Goal: Find contact information: Obtain details needed to contact an individual or organization

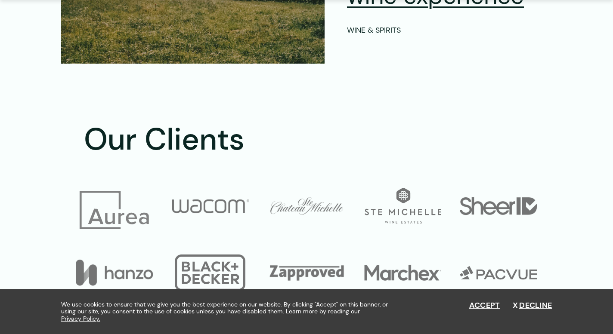
scroll to position [3214, 0]
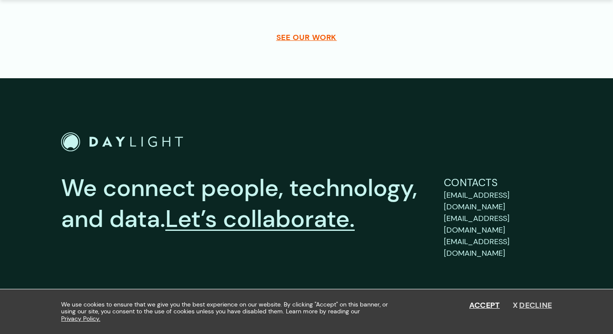
click at [530, 310] on button "Decline" at bounding box center [532, 305] width 39 height 9
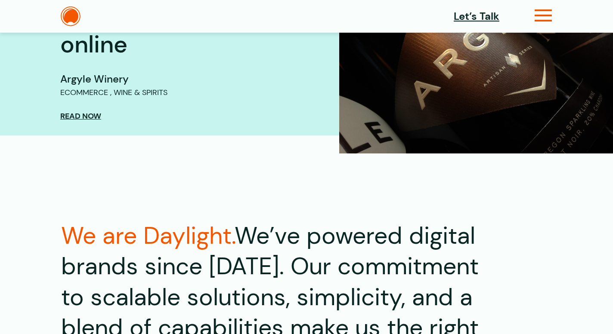
click at [543, 15] on icon at bounding box center [544, 19] width 18 height 9
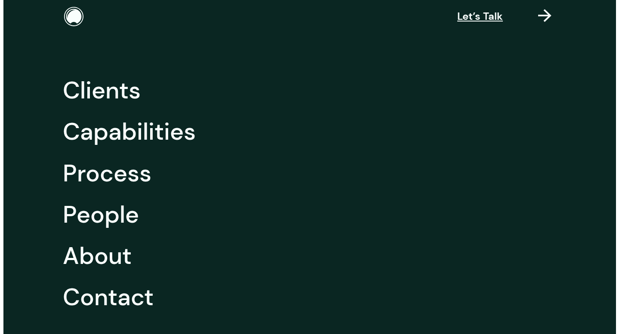
scroll to position [854, 0]
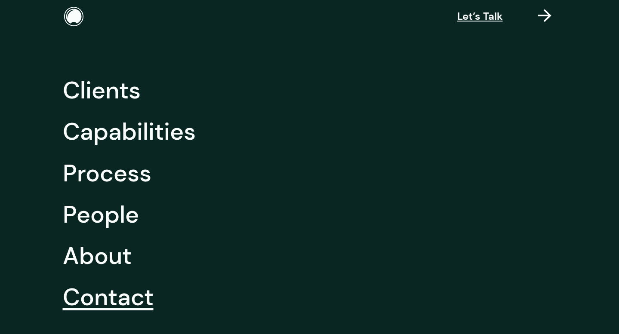
click at [100, 293] on link "Contact" at bounding box center [108, 297] width 91 height 41
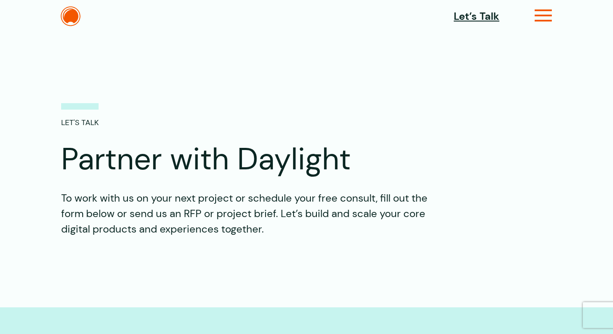
click at [543, 15] on icon at bounding box center [544, 19] width 18 height 9
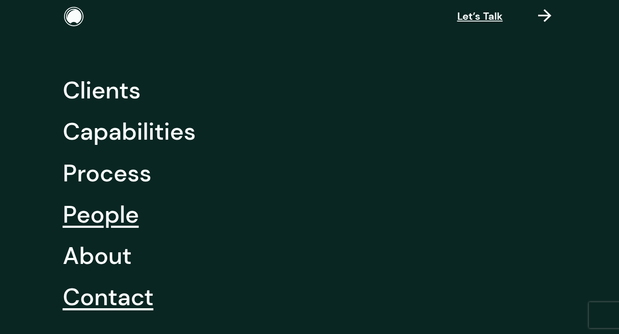
click at [88, 218] on link "People" at bounding box center [101, 214] width 76 height 41
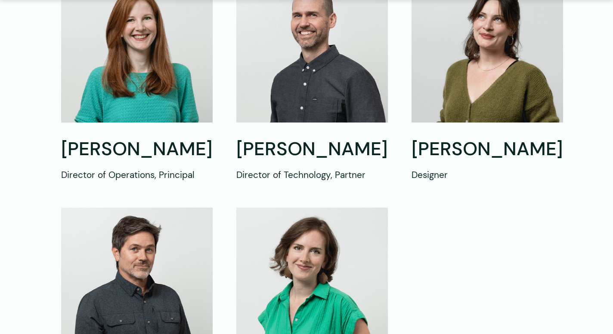
scroll to position [609, 0]
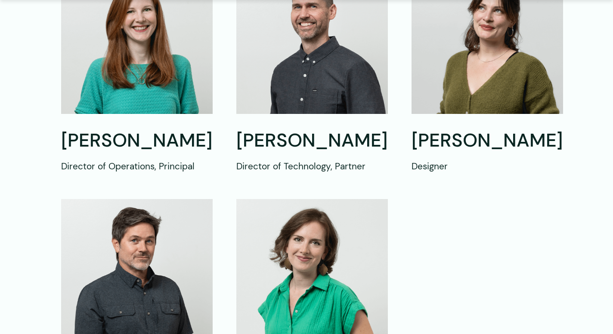
drag, startPoint x: 342, startPoint y: 160, endPoint x: 269, endPoint y: 157, distance: 72.4
click at [269, 153] on h2 "David McReynolds" at bounding box center [312, 141] width 152 height 25
drag, startPoint x: 341, startPoint y: 163, endPoint x: 237, endPoint y: 140, distance: 106.3
click at [237, 140] on h2 "David McReynolds" at bounding box center [312, 141] width 152 height 25
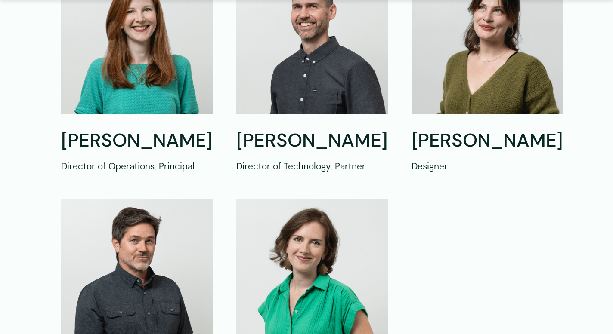
copy h2 "David McReynolds"
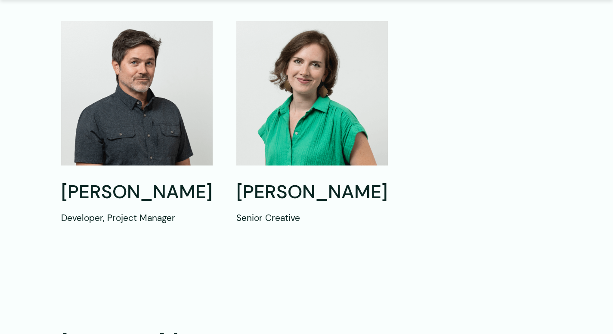
scroll to position [833, 0]
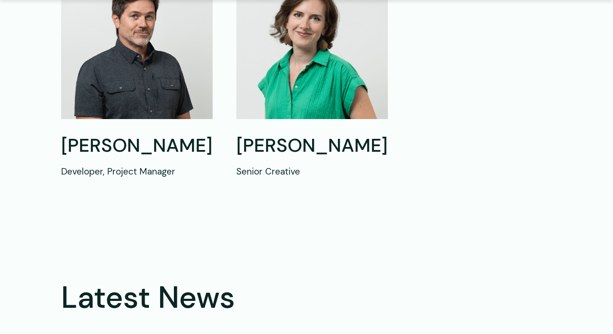
click at [150, 207] on div "Meet Our People Backed by a hands-on leadership team We bring senior-level tale…" at bounding box center [306, 135] width 613 height 1869
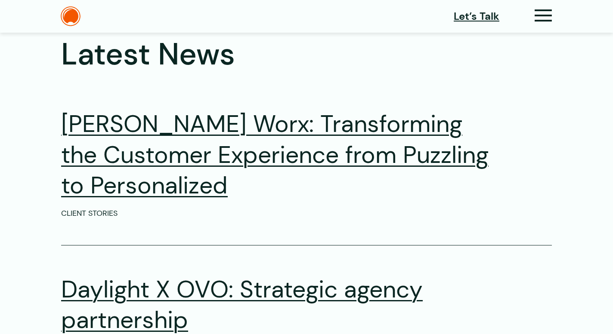
scroll to position [1078, 0]
